Goal: Check status

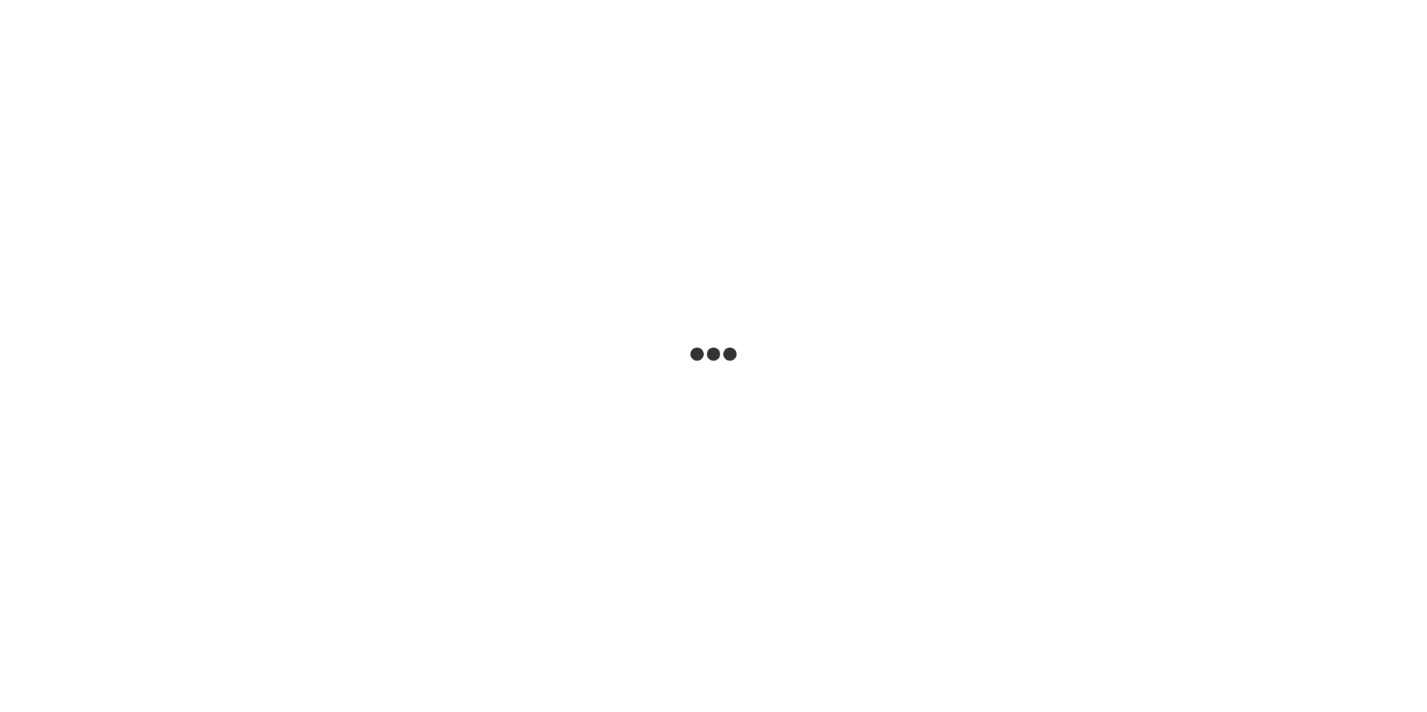
click at [1181, 0] on html at bounding box center [713, 0] width 1427 height 0
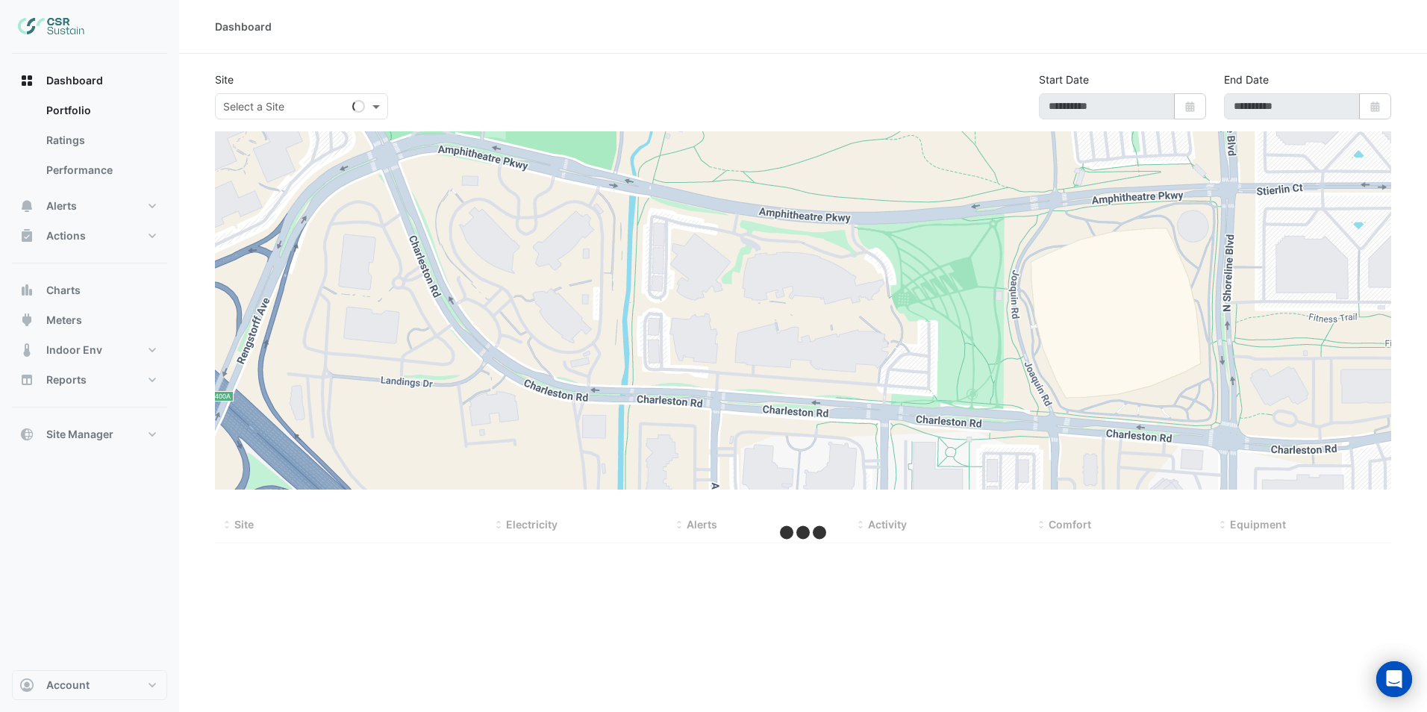
type input "**********"
